Goal: Use online tool/utility: Utilize a website feature to perform a specific function

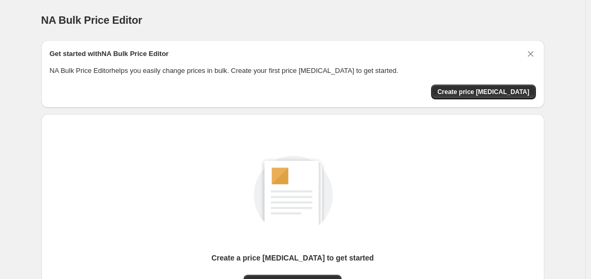
scroll to position [117, 0]
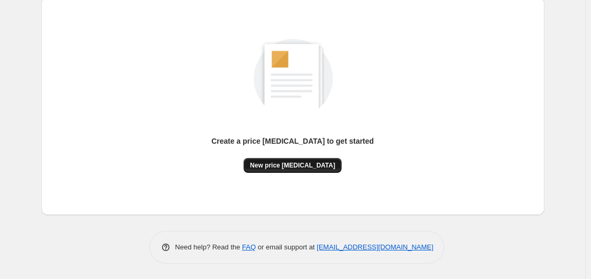
click at [283, 166] on span "New price [MEDICAL_DATA]" at bounding box center [292, 165] width 85 height 8
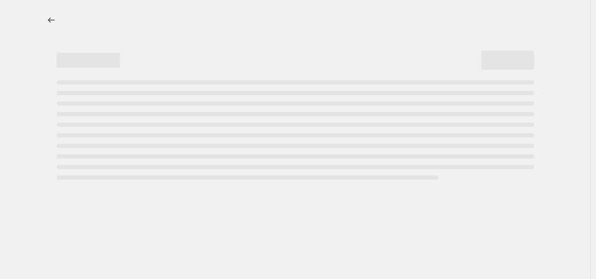
select select "percentage"
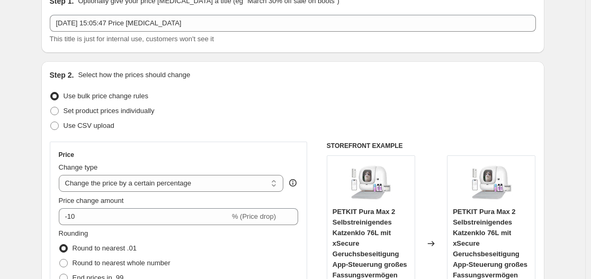
scroll to position [106, 0]
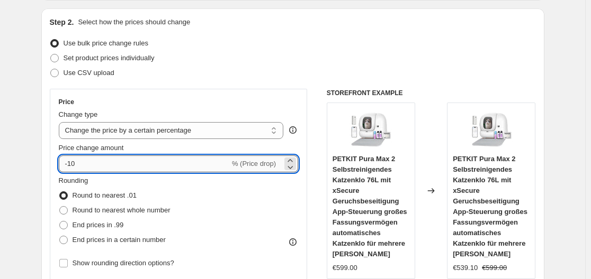
click at [138, 160] on input "-10" at bounding box center [144, 164] width 171 height 17
drag, startPoint x: 81, startPoint y: 165, endPoint x: 70, endPoint y: 165, distance: 11.1
click at [70, 165] on input "-10" at bounding box center [144, 164] width 171 height 17
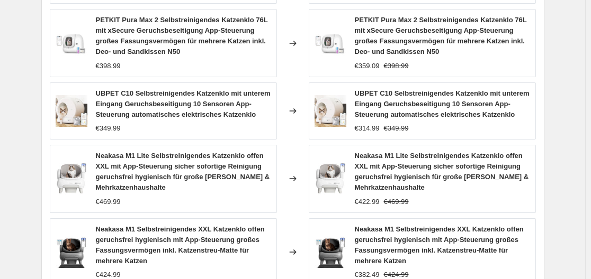
scroll to position [891, 0]
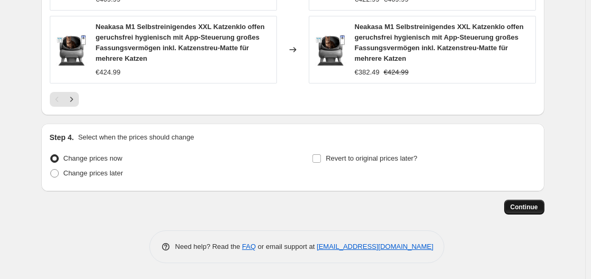
type input "-30"
click at [524, 208] on span "Continue" at bounding box center [524, 207] width 28 height 8
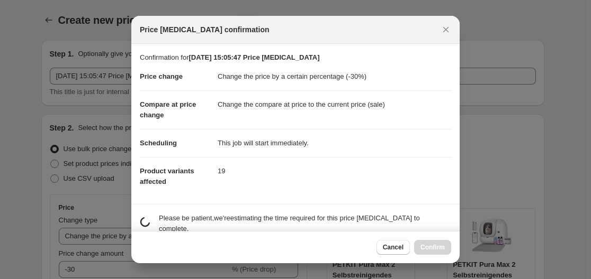
scroll to position [0, 0]
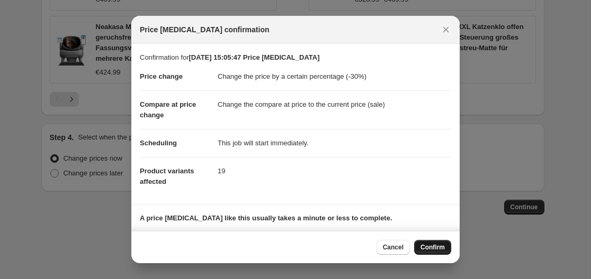
click at [434, 246] on span "Confirm" at bounding box center [432, 247] width 24 height 8
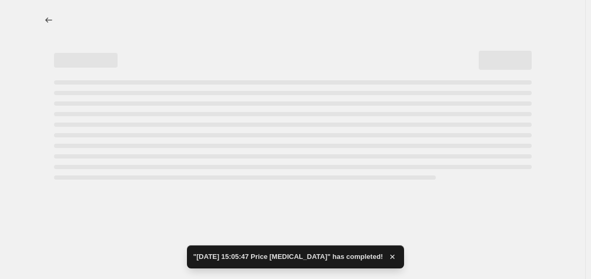
select select "percentage"
